Goal: Download file/media

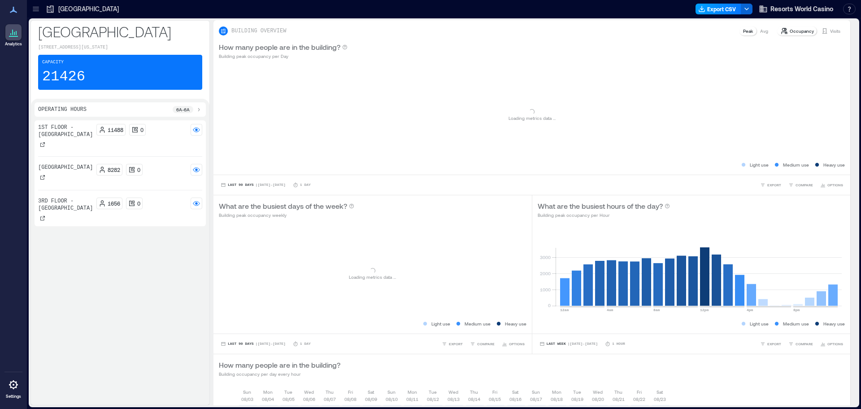
click at [715, 8] on button "Export CSV" at bounding box center [719, 9] width 46 height 11
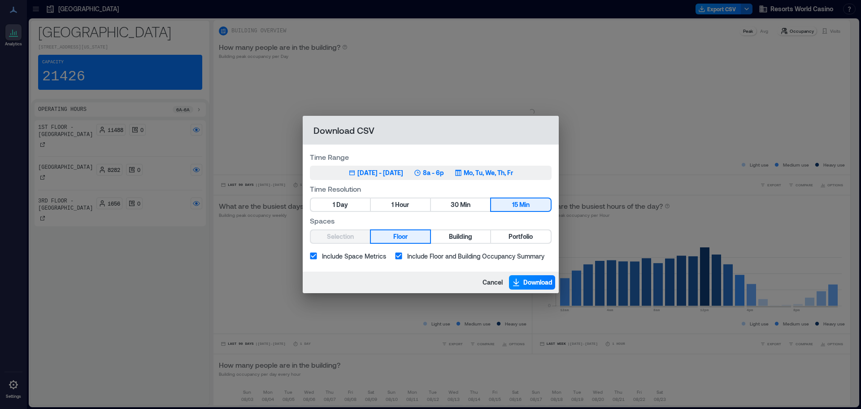
click at [403, 170] on div "[DATE] - [DATE]" at bounding box center [381, 172] width 46 height 9
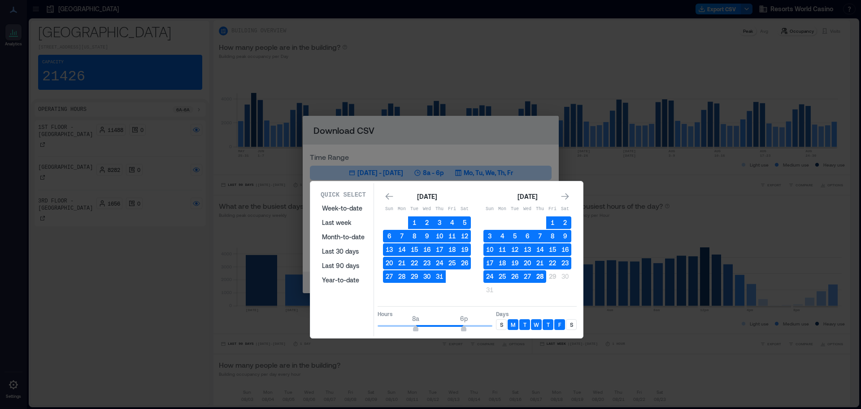
click at [537, 276] on button "28" at bounding box center [540, 276] width 13 height 13
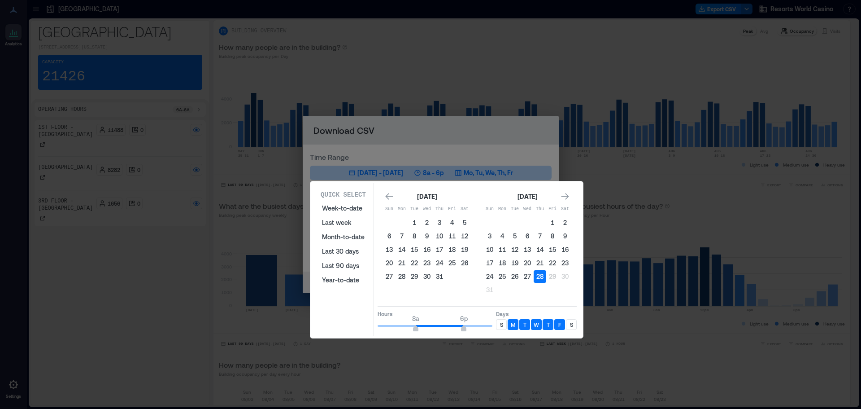
click at [572, 324] on p "S" at bounding box center [571, 324] width 3 height 7
click at [504, 324] on div "S" at bounding box center [501, 324] width 11 height 11
type input "**"
drag, startPoint x: 463, startPoint y: 329, endPoint x: 512, endPoint y: 327, distance: 49.9
click at [512, 327] on div "Hours 8a 12a Days S M T W T F S" at bounding box center [477, 319] width 199 height 26
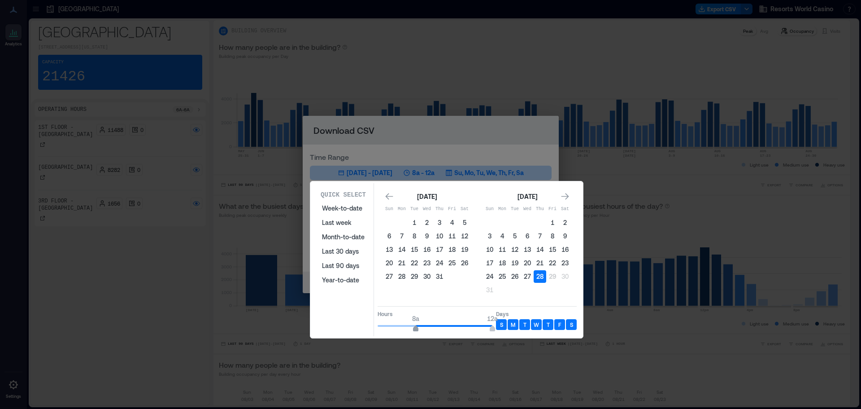
type input "*"
drag, startPoint x: 416, startPoint y: 330, endPoint x: 369, endPoint y: 330, distance: 47.1
click at [369, 330] on div "Quick Select Week-to-date Last week Month-to-date Last 30 days Last 90 days Yea…" at bounding box center [446, 259] width 267 height 153
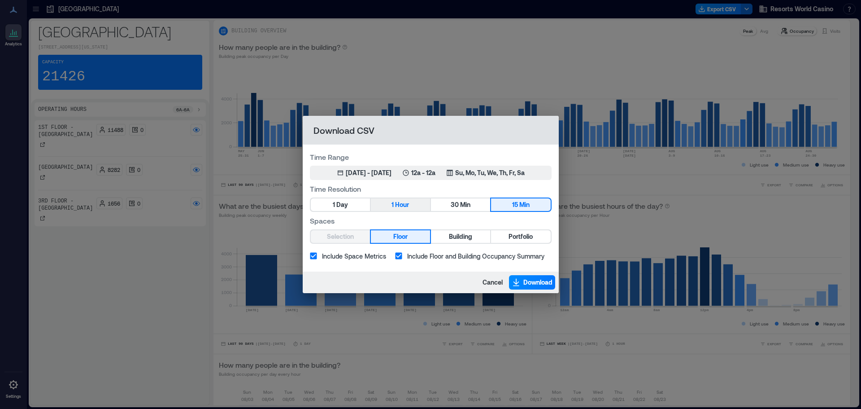
click at [392, 204] on span "1" at bounding box center [393, 204] width 2 height 11
click at [507, 238] on button "Portfolio" at bounding box center [520, 236] width 59 height 13
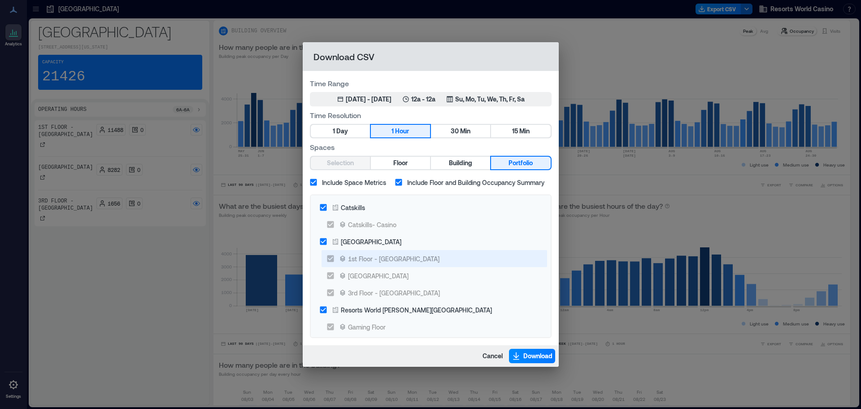
drag, startPoint x: 348, startPoint y: 209, endPoint x: 367, endPoint y: 263, distance: 58.2
click at [348, 209] on div "Catskills" at bounding box center [353, 207] width 24 height 9
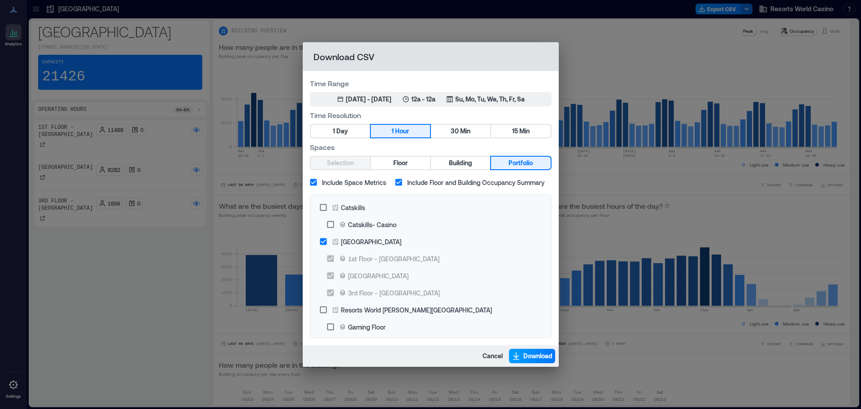
click at [524, 357] on span "Download" at bounding box center [538, 355] width 29 height 9
